Goal: Information Seeking & Learning: Understand process/instructions

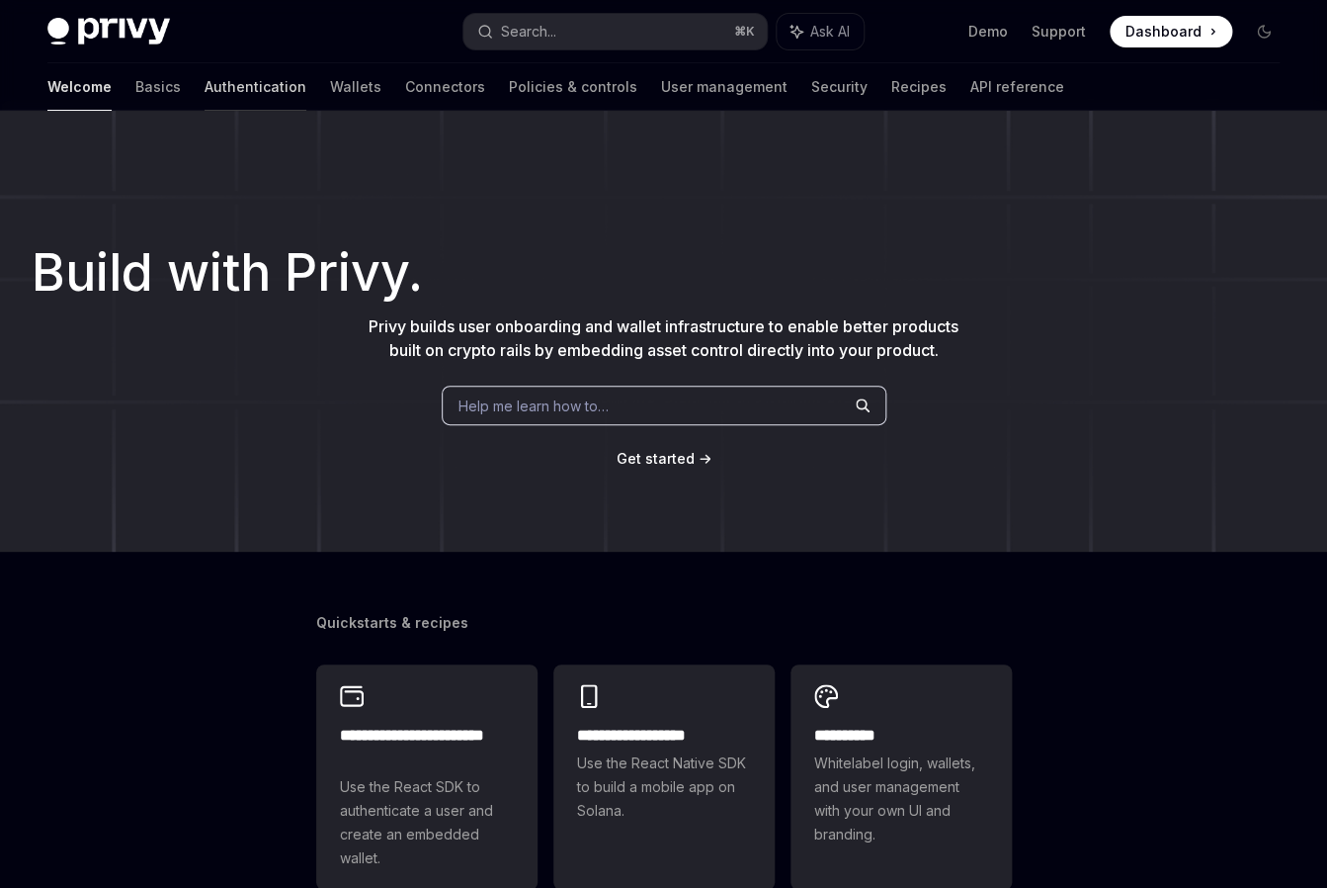
click at [205, 86] on link "Authentication" at bounding box center [256, 86] width 102 height 47
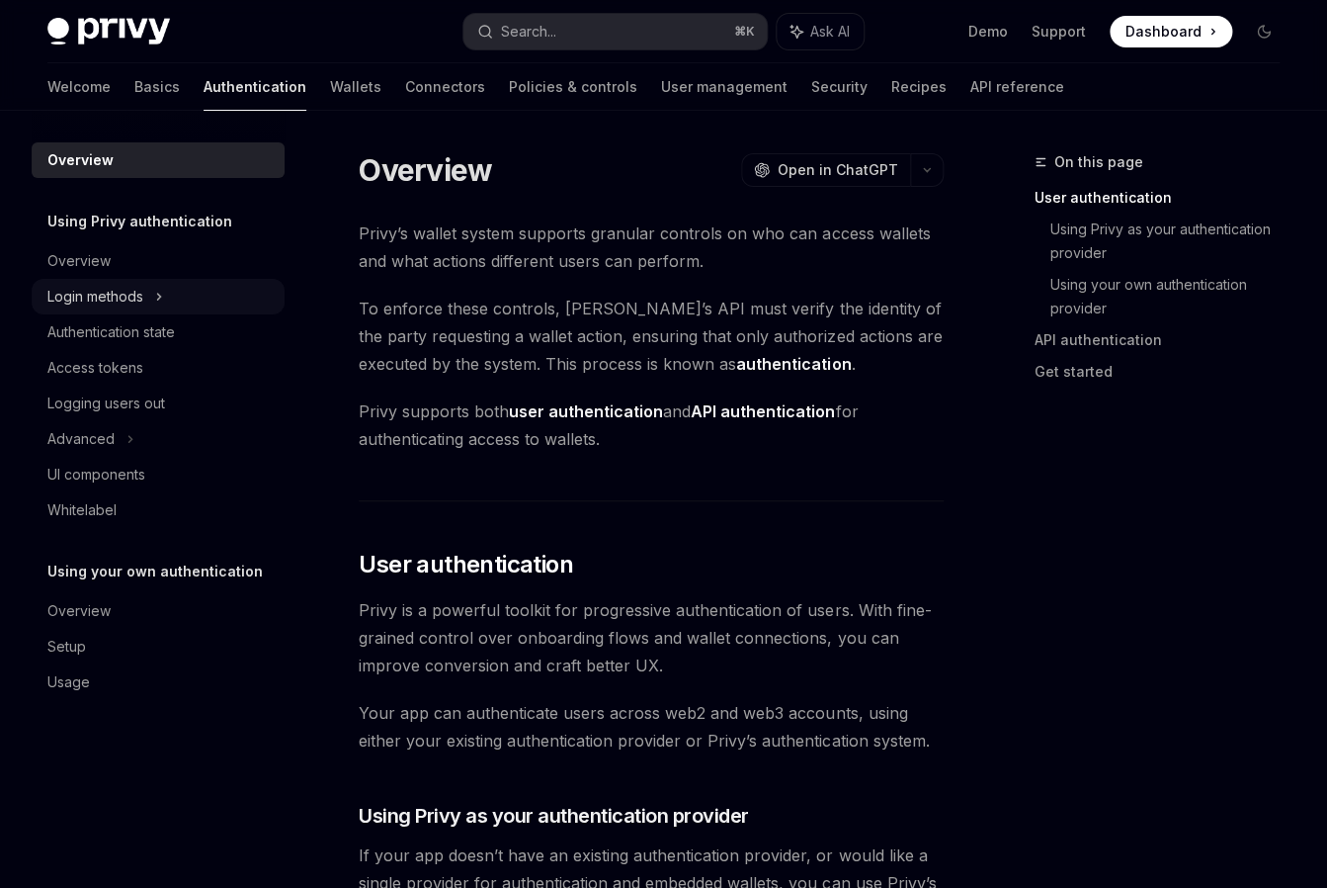
click at [101, 287] on div "Login methods" at bounding box center [95, 297] width 96 height 24
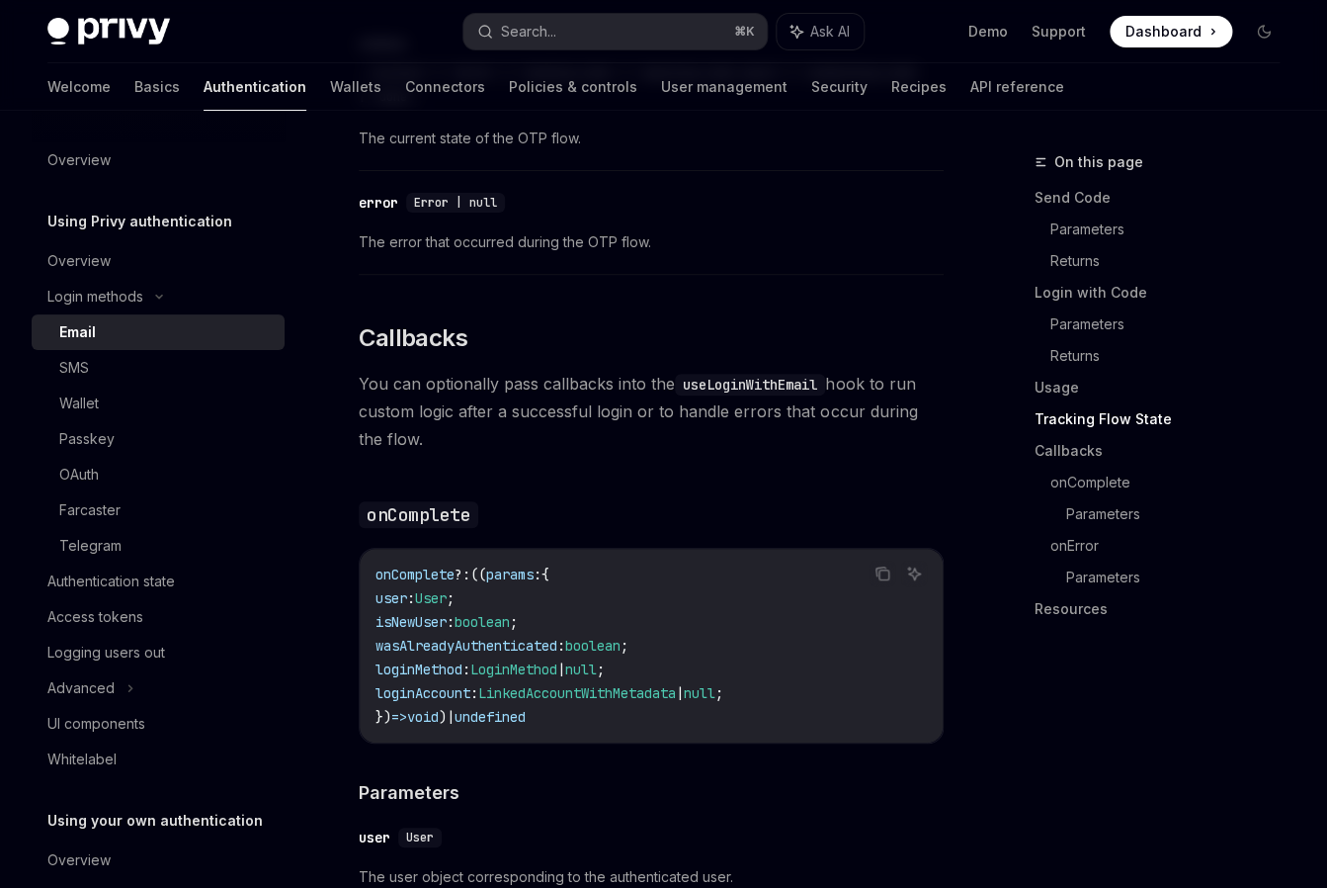
scroll to position [2730, 0]
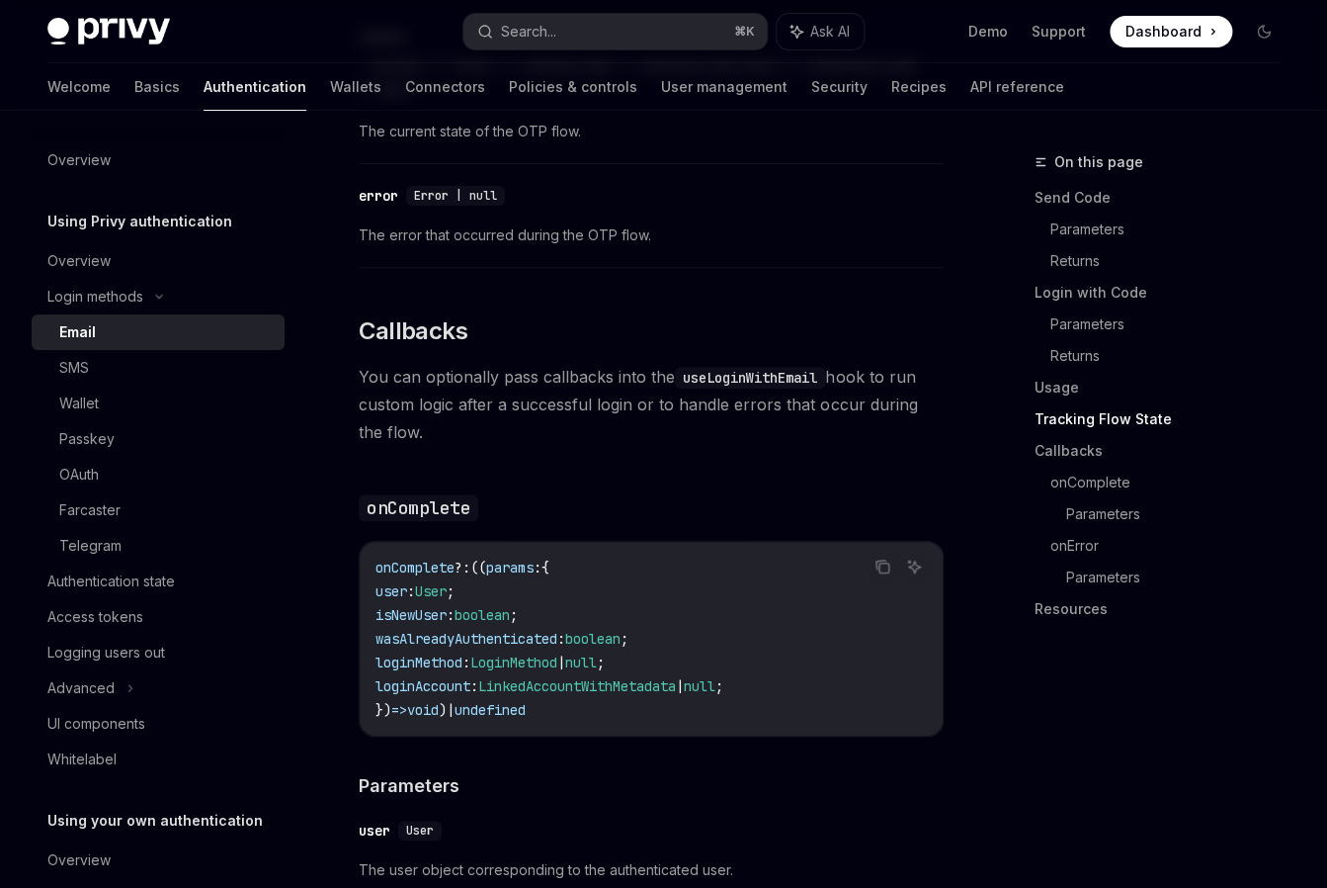
click at [461, 568] on span "?:" at bounding box center [463, 567] width 16 height 18
click at [440, 573] on span "onComplete" at bounding box center [415, 567] width 79 height 18
click at [501, 631] on span "wasAlreadyAuthenticated" at bounding box center [467, 639] width 182 height 18
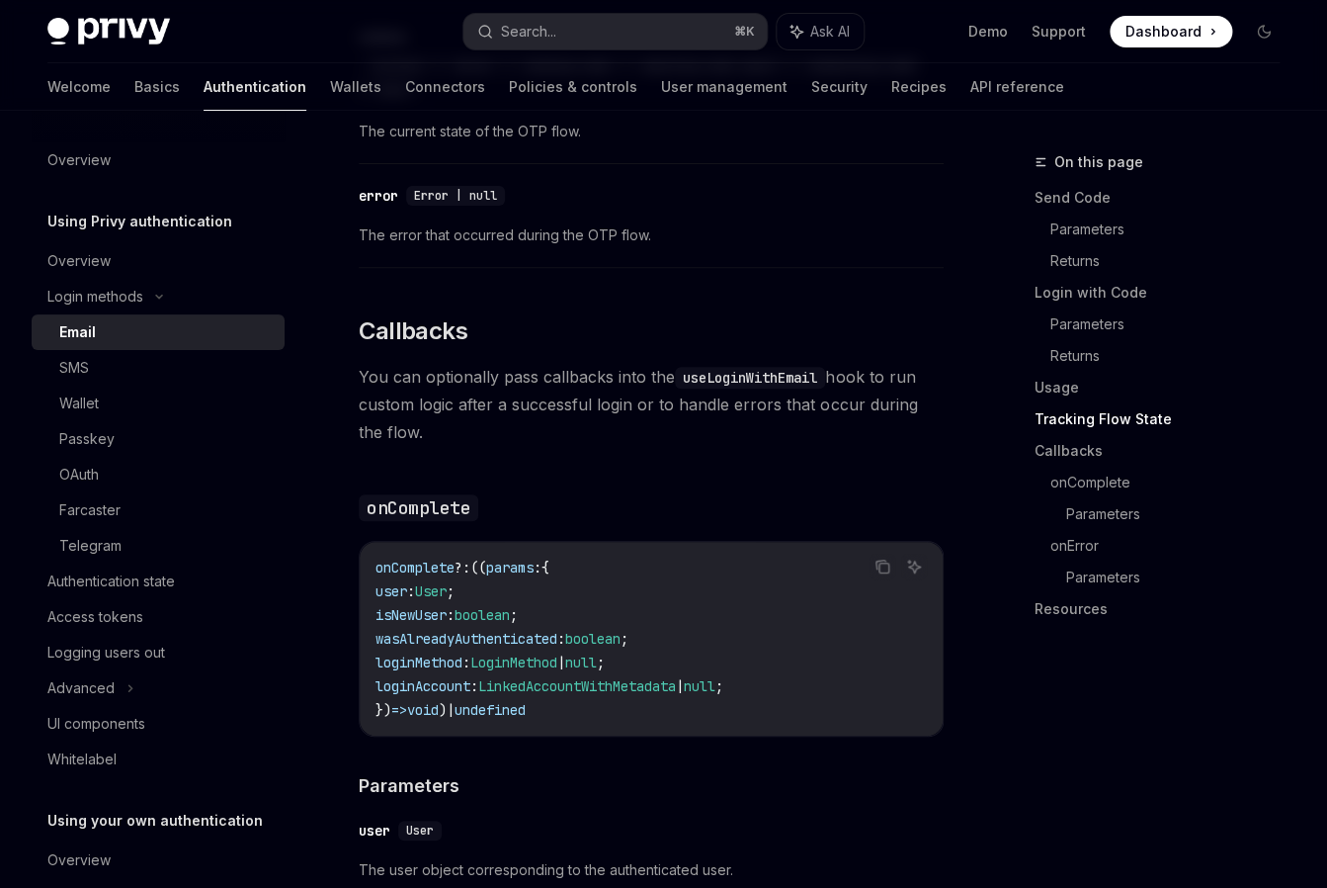
click at [441, 618] on span "isNewUser" at bounding box center [411, 615] width 71 height 18
click at [375, 564] on div "onComplete ?: (( params : { user : User ; isNewUser : boolean ; wasAlreadyAuthe…" at bounding box center [651, 639] width 583 height 194
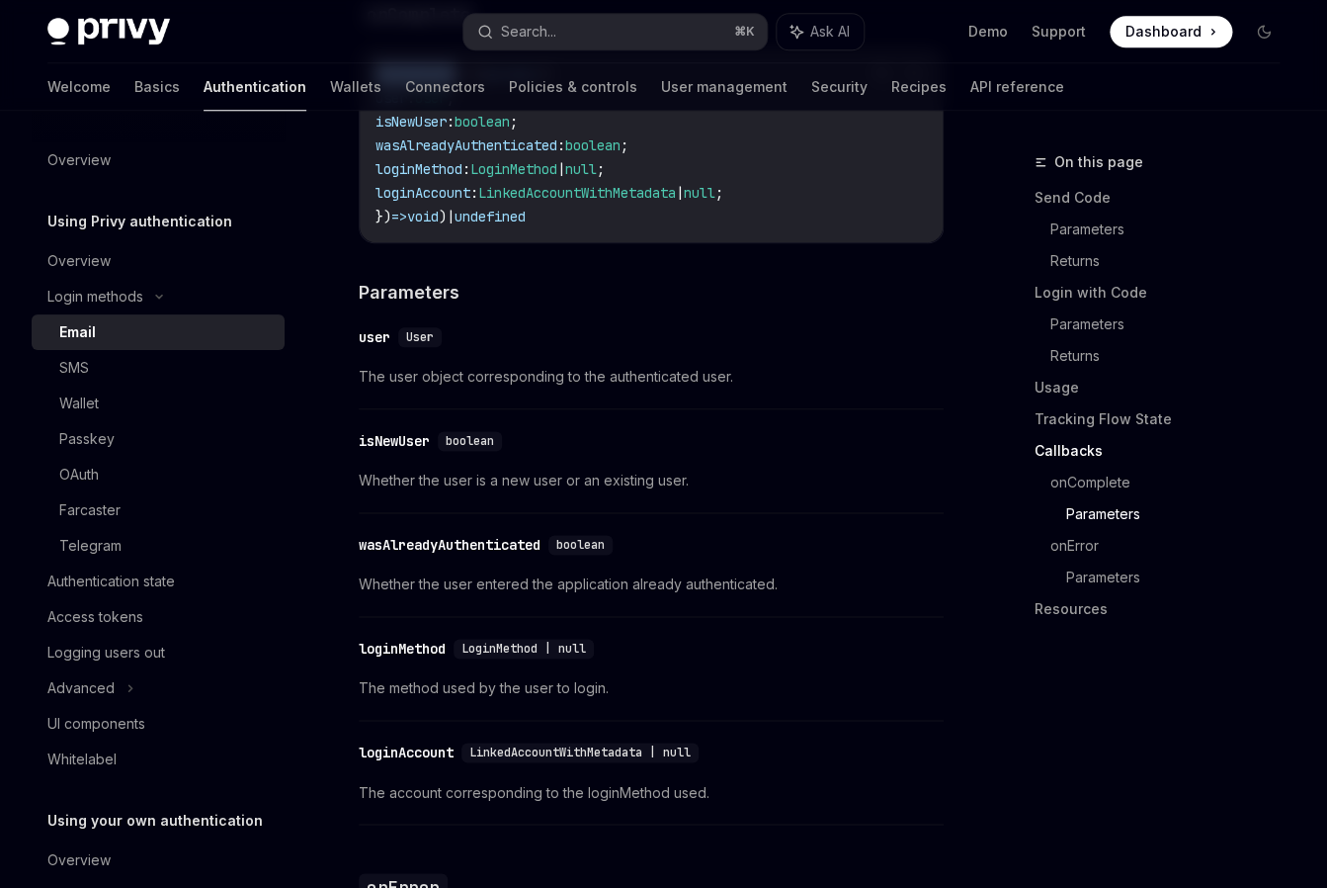
scroll to position [2934, 0]
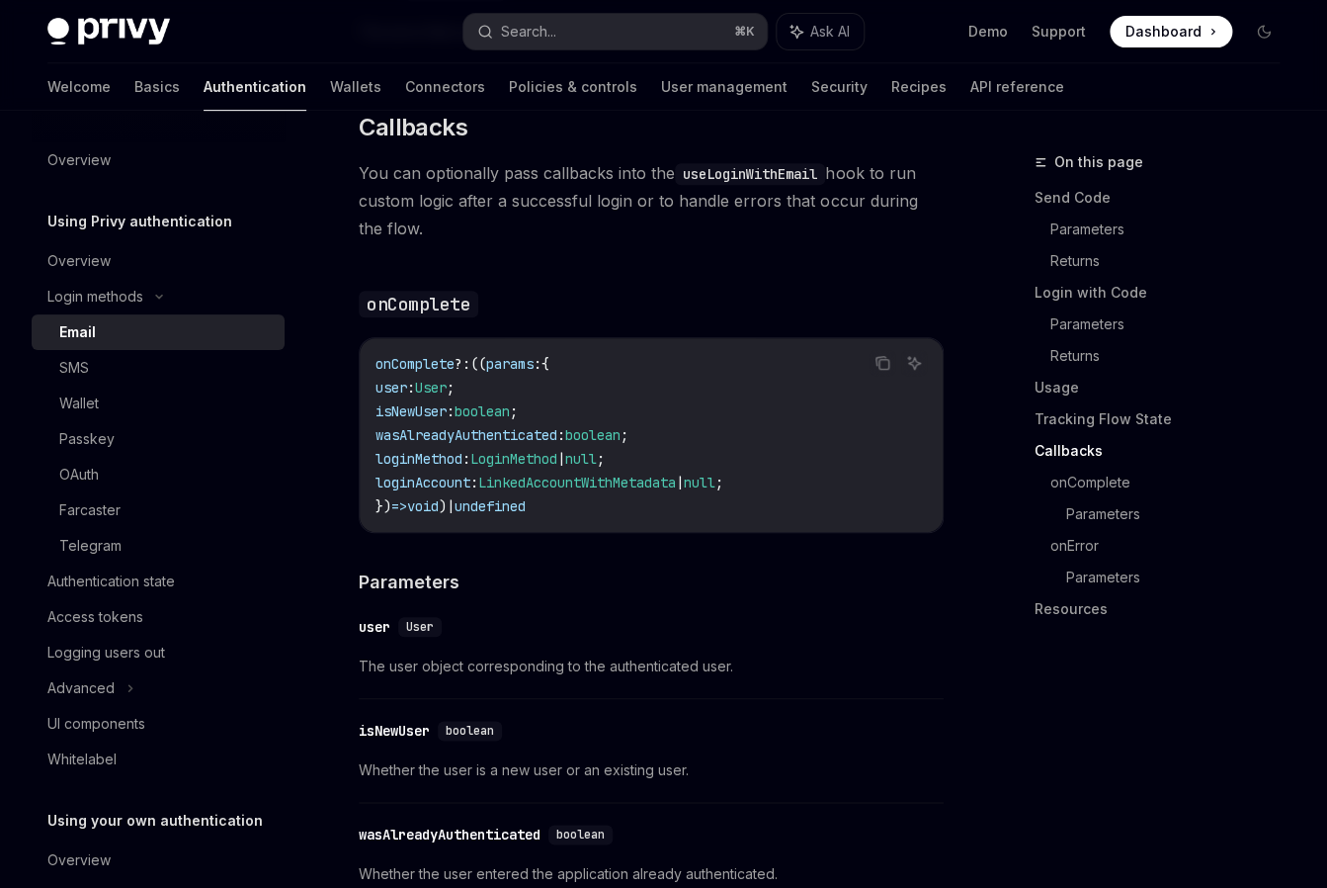
click at [659, 402] on code "onComplete ?: (( params : { user : User ; isNewUser : boolean ; wasAlreadyAuthe…" at bounding box center [652, 435] width 552 height 166
click at [424, 419] on span "isNewUser" at bounding box center [411, 411] width 71 height 18
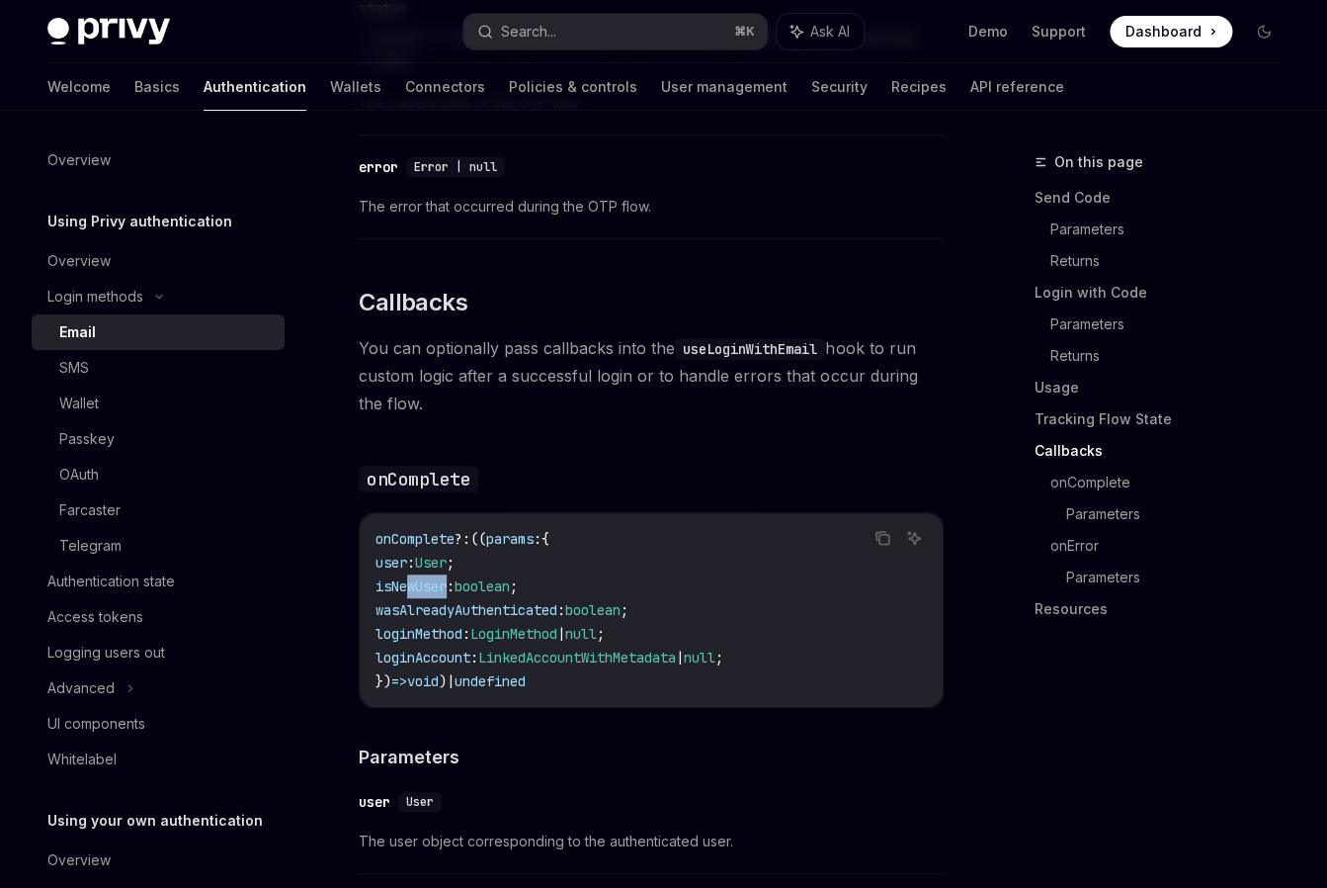
scroll to position [2632, 0]
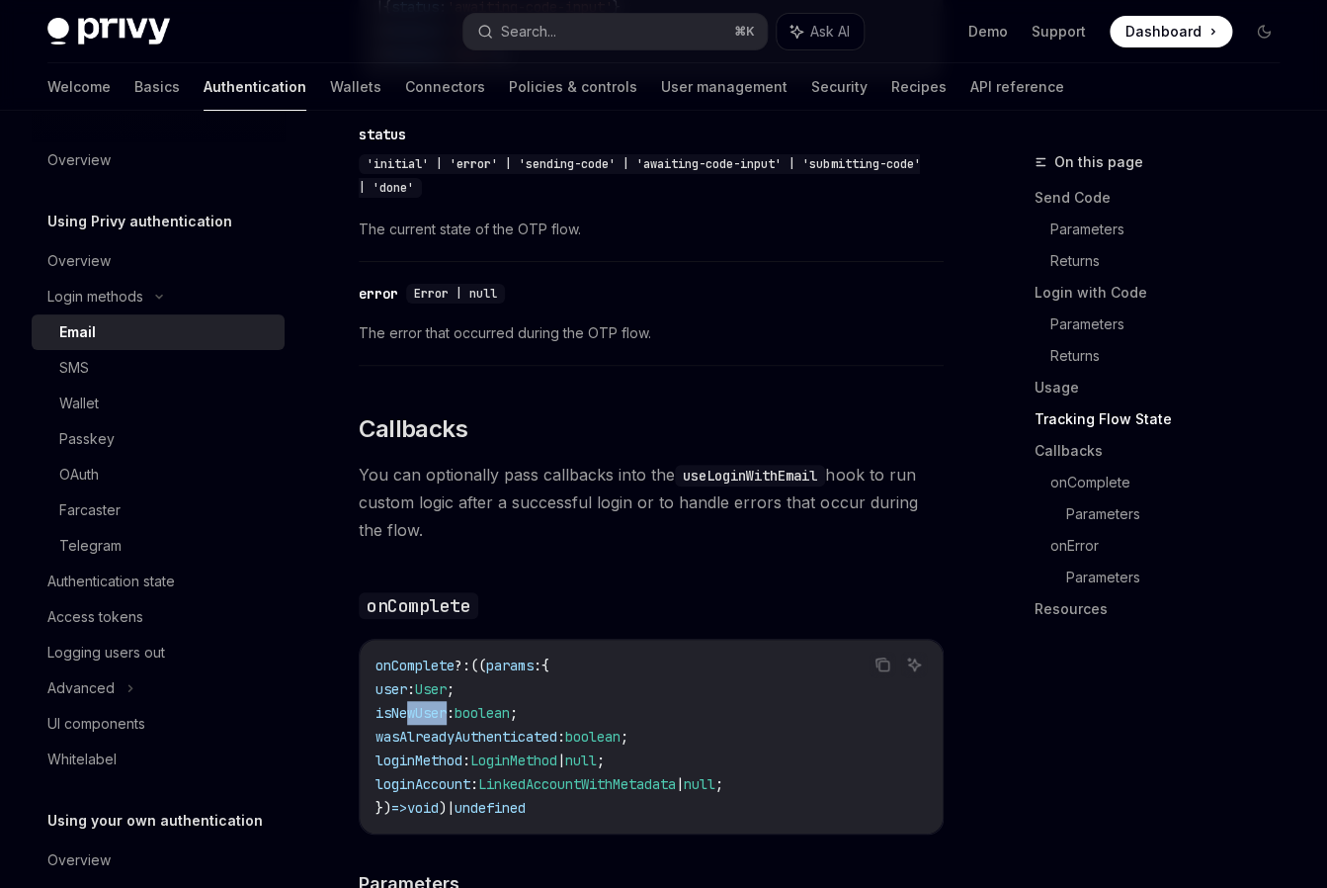
drag, startPoint x: 442, startPoint y: 542, endPoint x: 385, endPoint y: 395, distance: 156.8
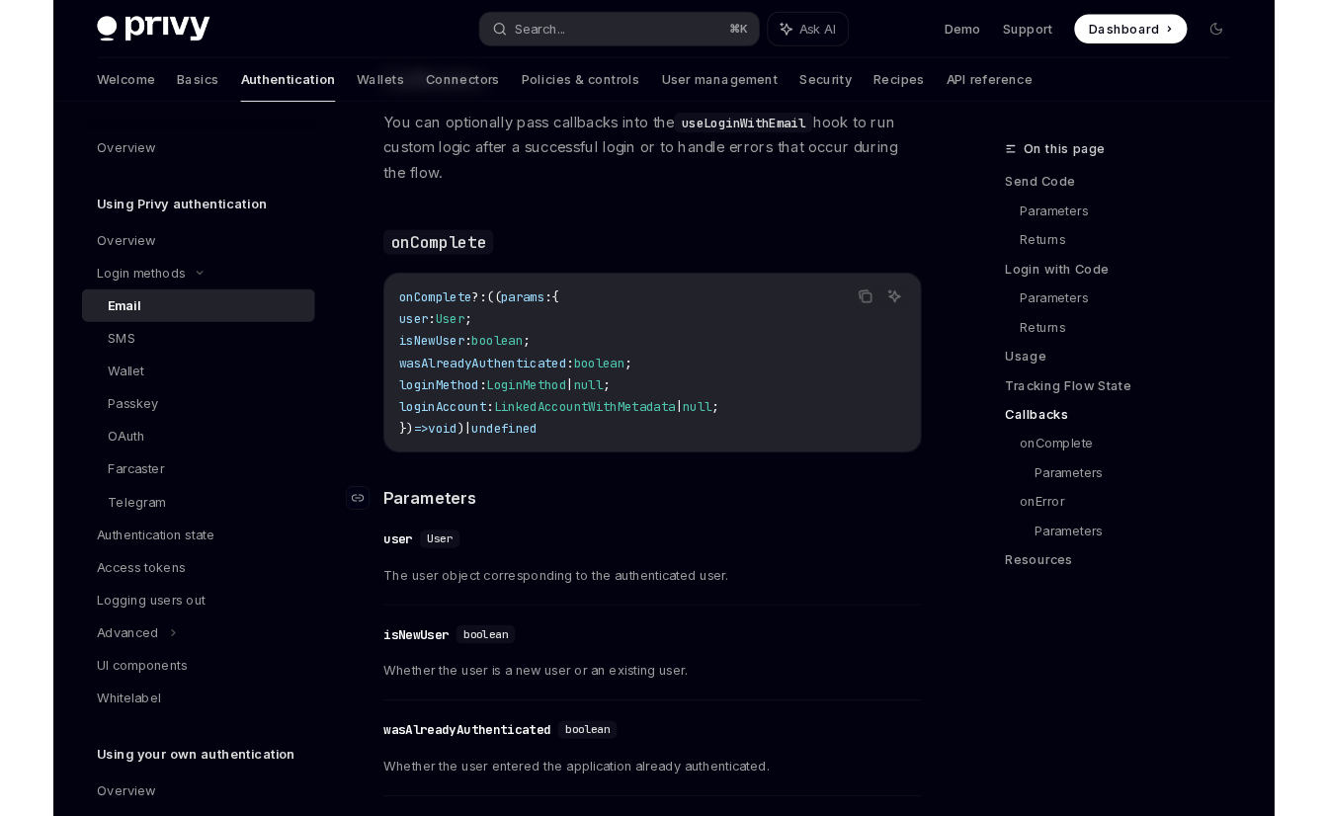
scroll to position [2962, 0]
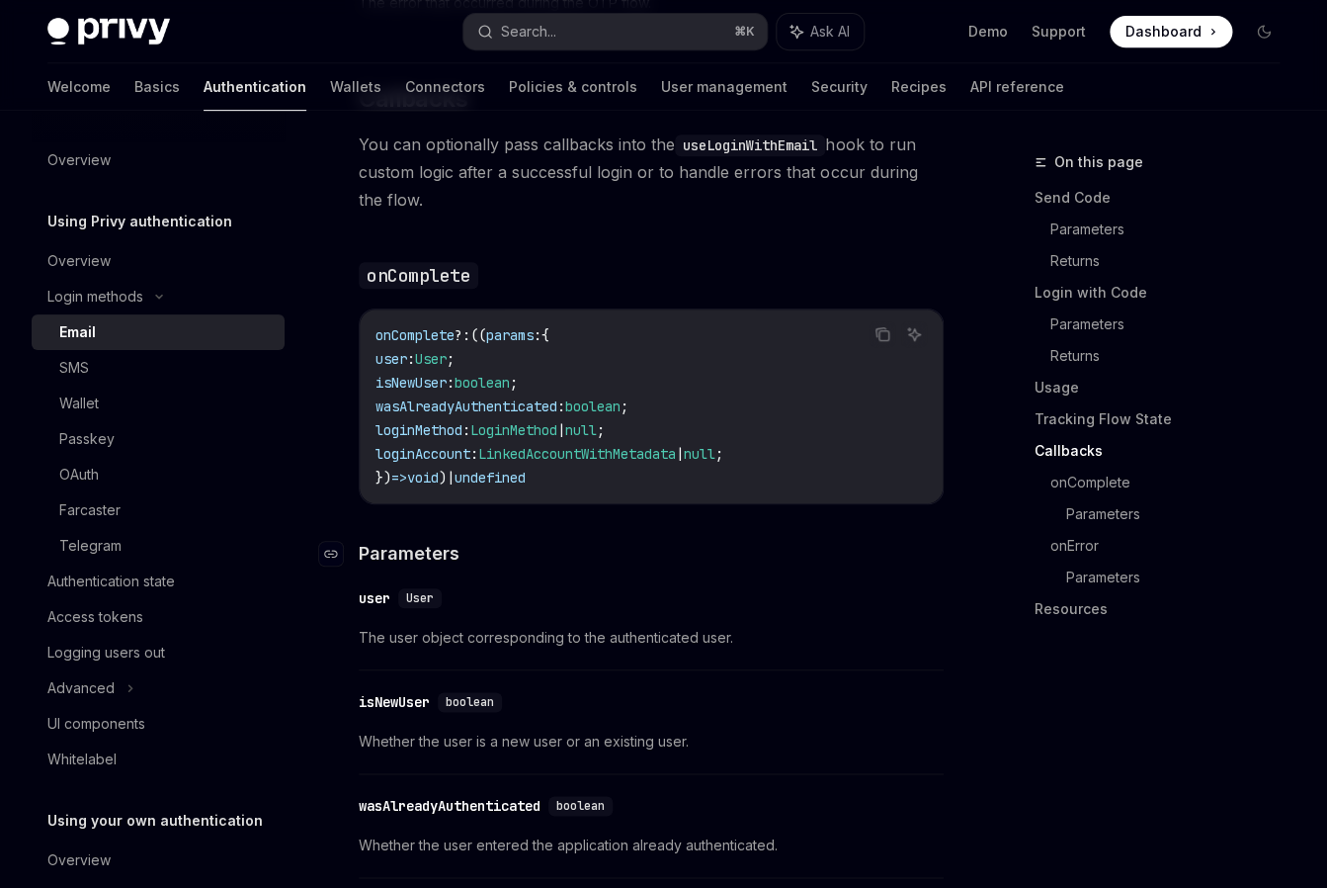
type textarea "*"
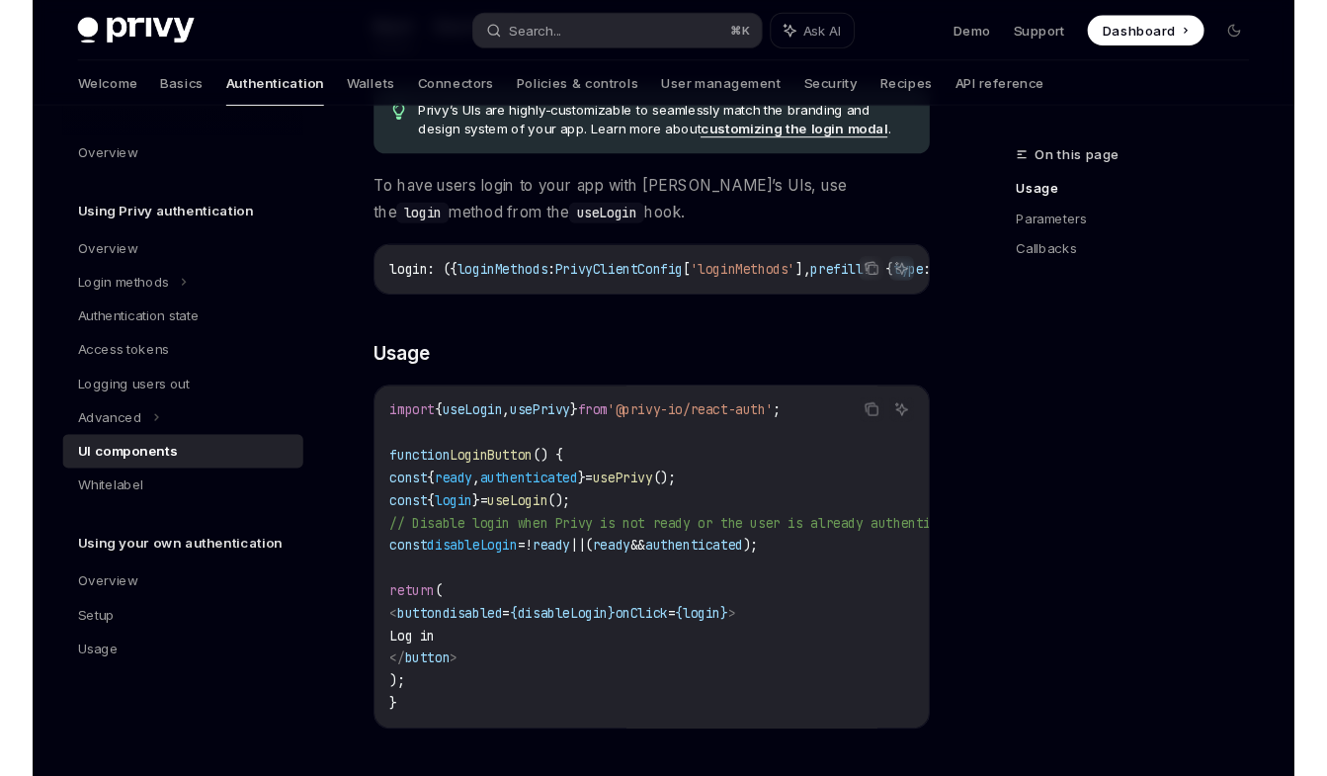
scroll to position [1083, 0]
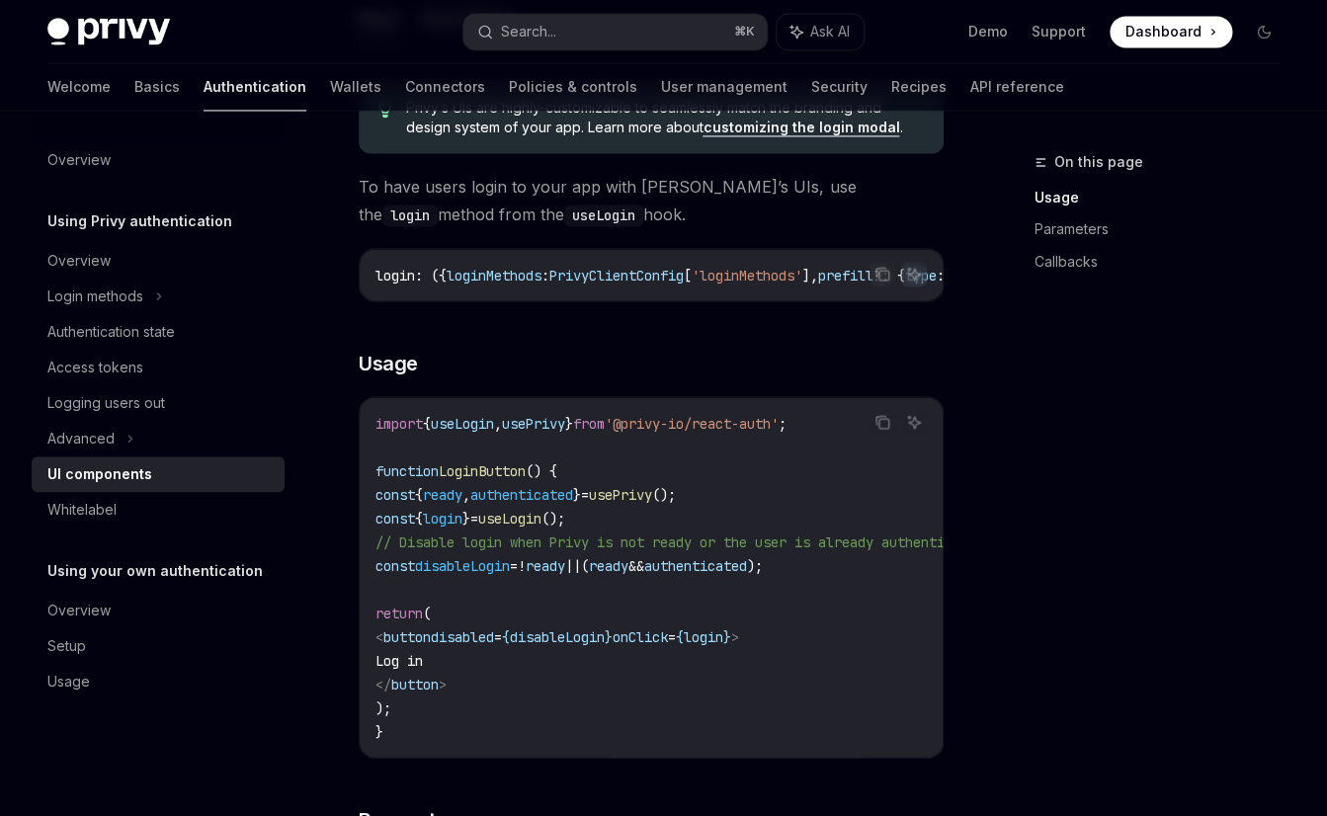
click at [542, 514] on span "useLogin" at bounding box center [509, 518] width 63 height 18
copy span "useLogin"
type textarea "*"
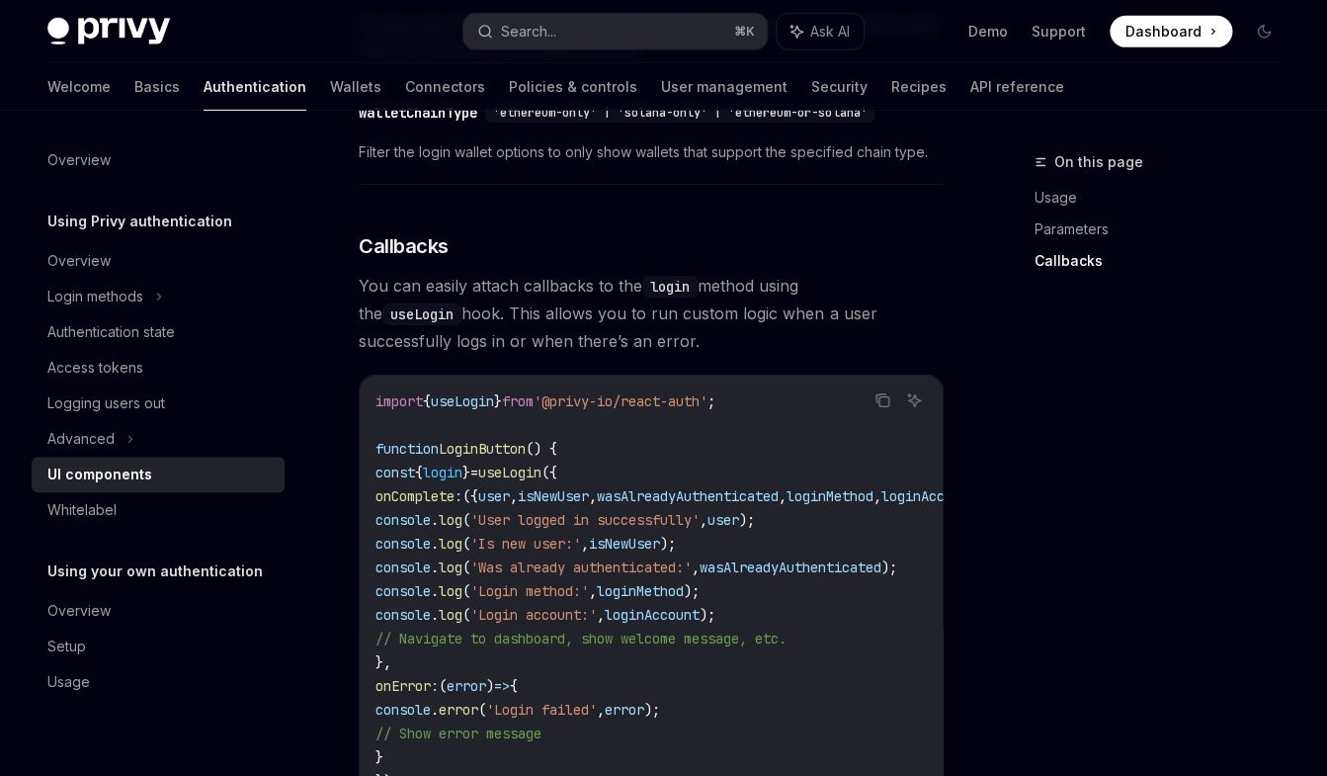
scroll to position [2407, 0]
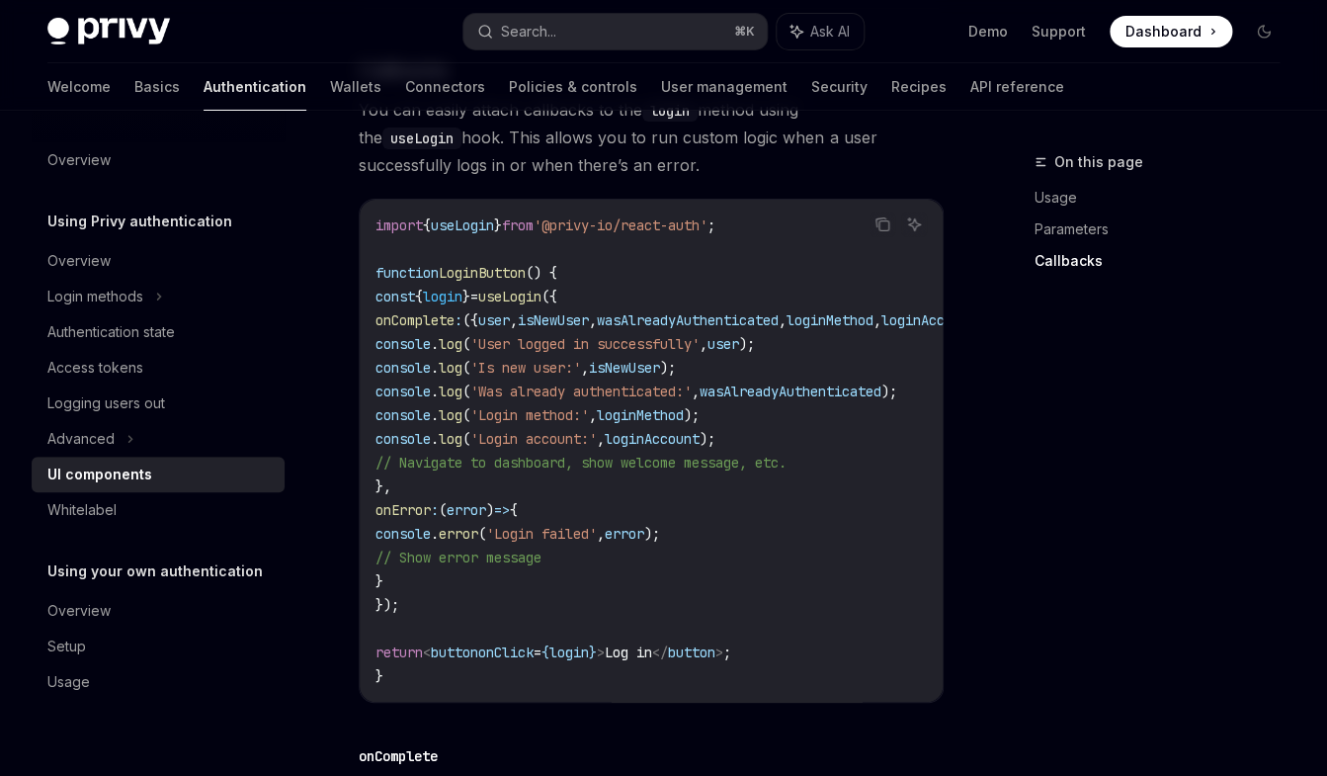
click at [557, 289] on span "({" at bounding box center [550, 297] width 16 height 18
